Goal: Use online tool/utility: Utilize a website feature to perform a specific function

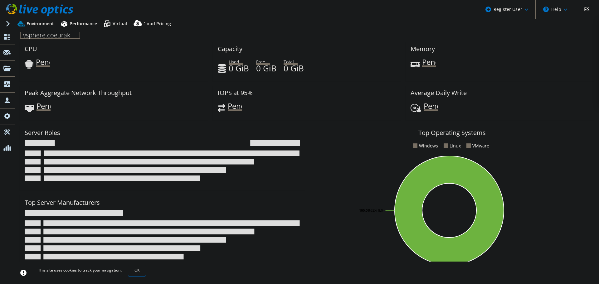
select select "USD"
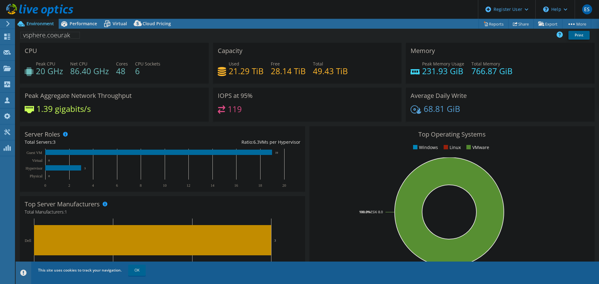
click at [9, 22] on icon at bounding box center [8, 24] width 5 height 6
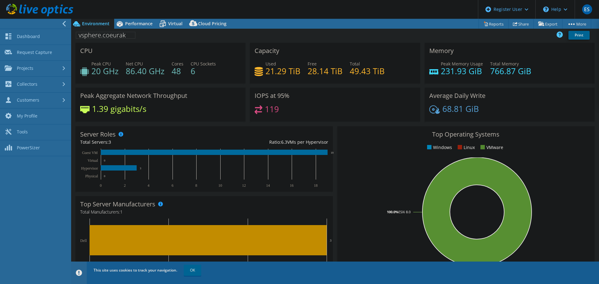
click at [53, 23] on div at bounding box center [33, 24] width 71 height 10
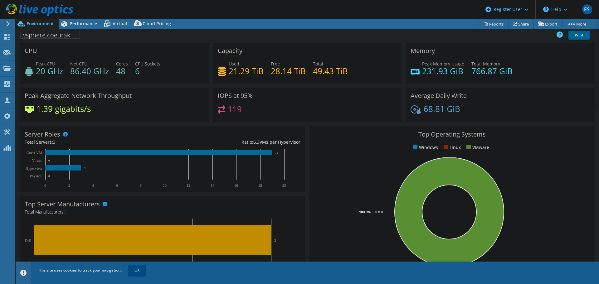
click at [134, 275] on link "OK" at bounding box center [136, 270] width 17 height 11
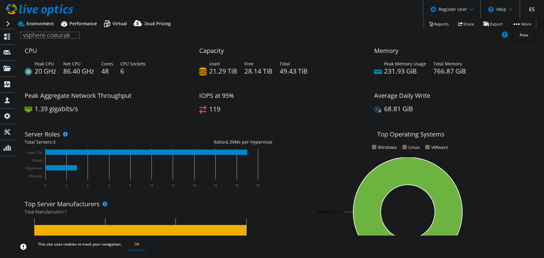
select select "USD"
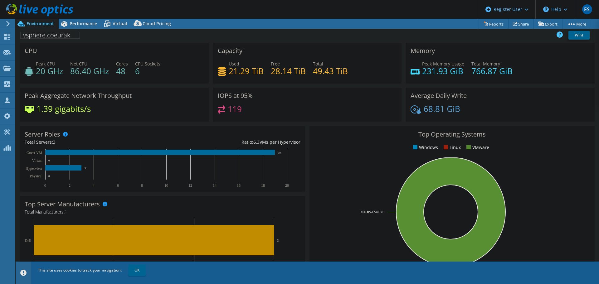
click at [41, 22] on span "Environment" at bounding box center [40, 24] width 27 height 6
click at [72, 26] on span "Performance" at bounding box center [83, 24] width 27 height 6
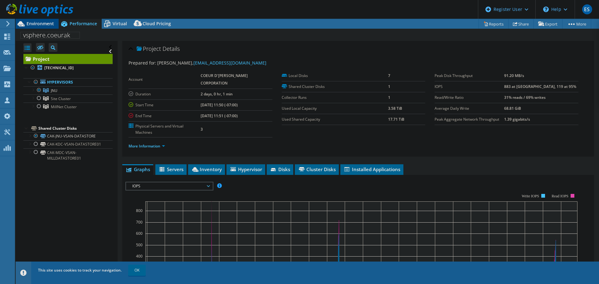
click at [38, 27] on div "Environment" at bounding box center [37, 24] width 43 height 10
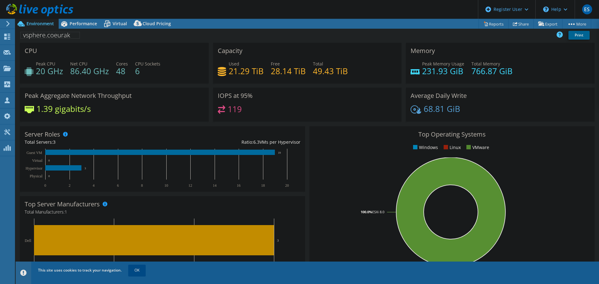
click at [133, 258] on link "OK" at bounding box center [136, 270] width 17 height 11
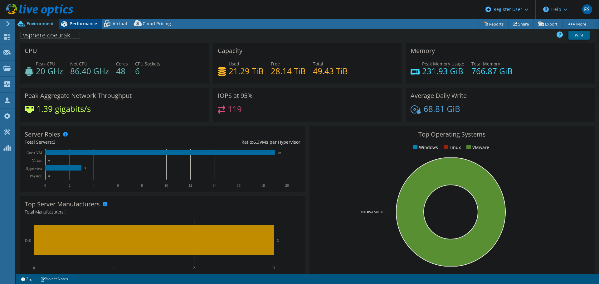
click at [69, 22] on icon at bounding box center [64, 23] width 11 height 11
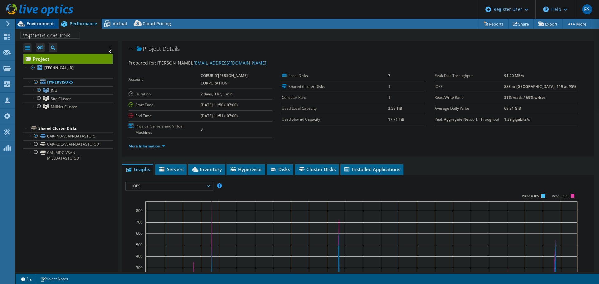
click at [44, 22] on span "Environment" at bounding box center [40, 24] width 27 height 6
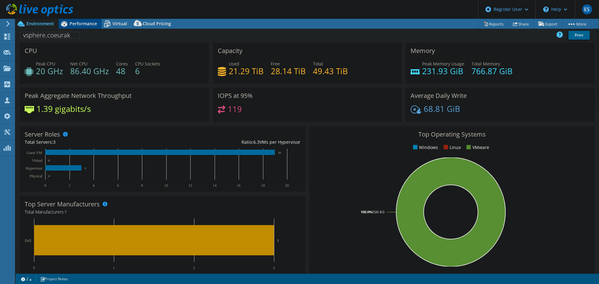
click at [91, 23] on span "Performance" at bounding box center [83, 24] width 27 height 6
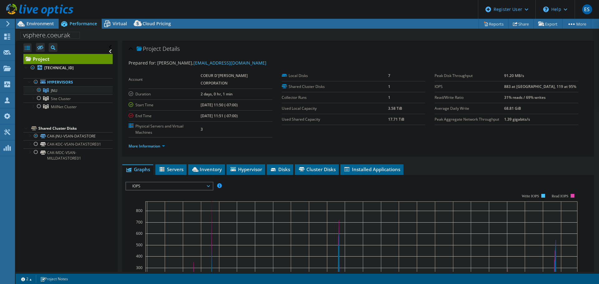
click at [38, 89] on div at bounding box center [39, 89] width 6 height 7
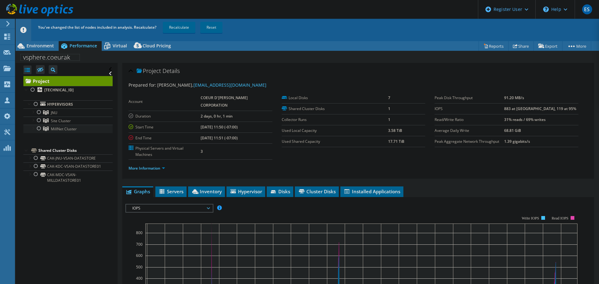
click at [36, 129] on div at bounding box center [39, 128] width 6 height 7
click at [184, 27] on link "Recalculate" at bounding box center [179, 27] width 32 height 11
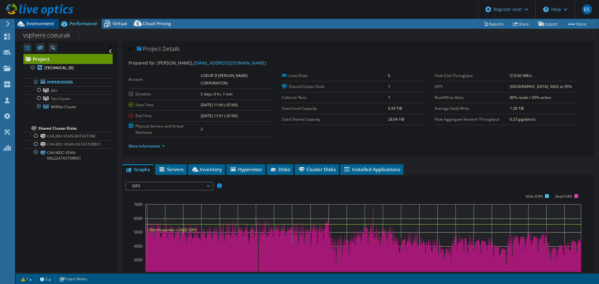
click at [43, 23] on span "Environment" at bounding box center [40, 24] width 27 height 6
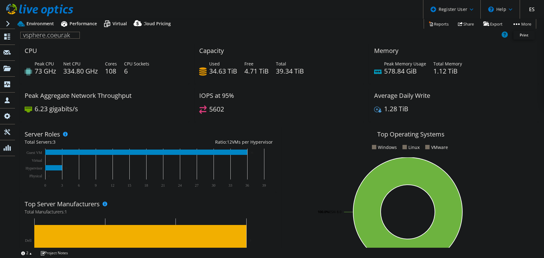
select select "USD"
